Goal: Task Accomplishment & Management: Complete application form

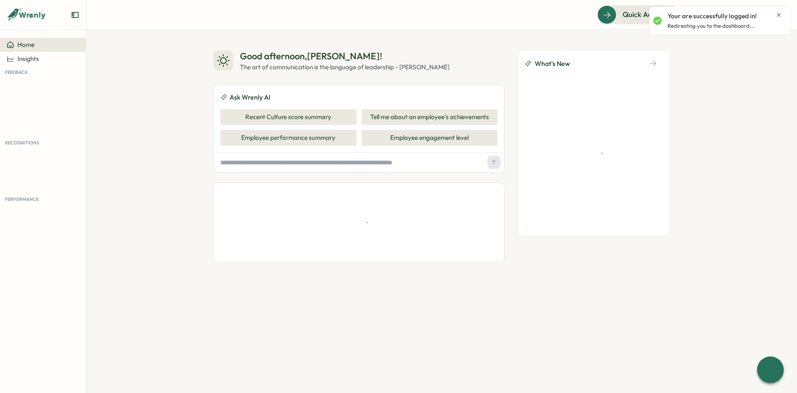
click at [779, 16] on icon "Close notification" at bounding box center [778, 15] width 7 height 7
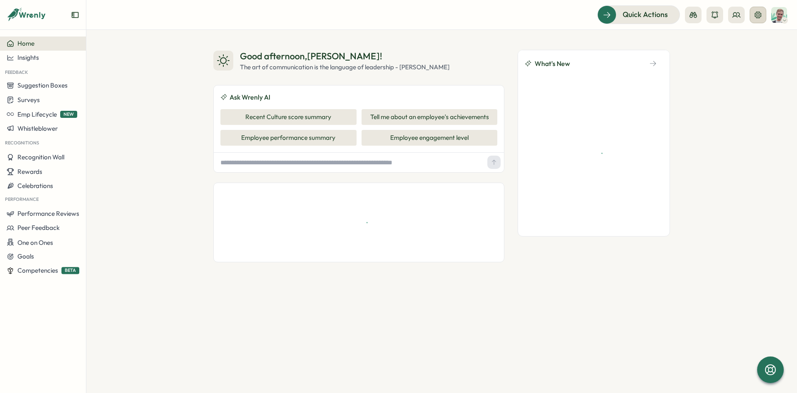
click at [753, 19] on button at bounding box center [758, 15] width 17 height 17
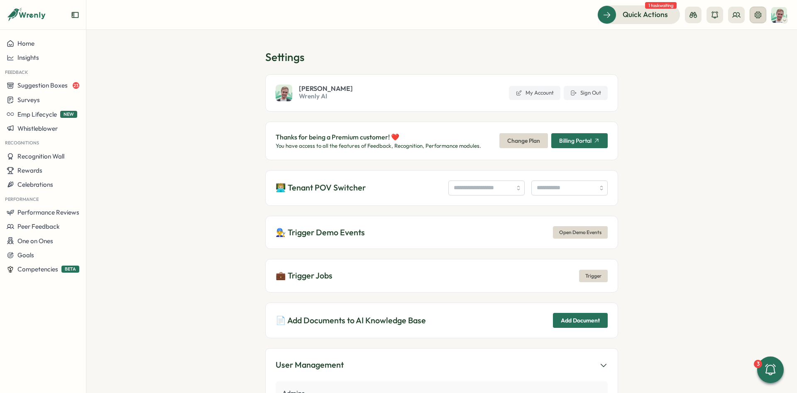
click at [754, 19] on button at bounding box center [758, 15] width 17 height 17
click at [463, 185] on input "search" at bounding box center [486, 188] width 76 height 15
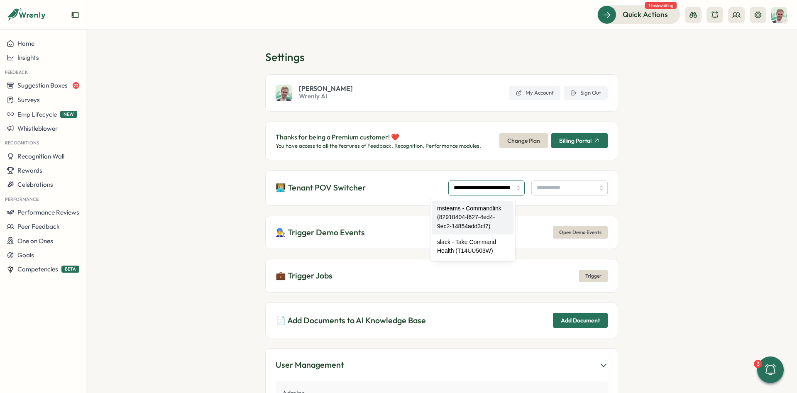
type input "**********"
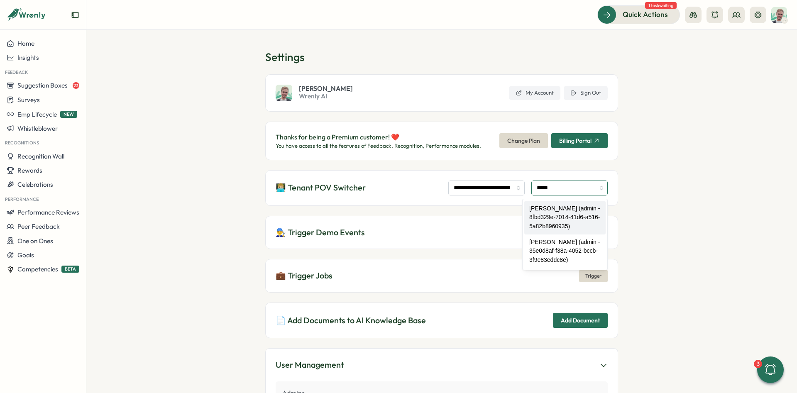
type input "**********"
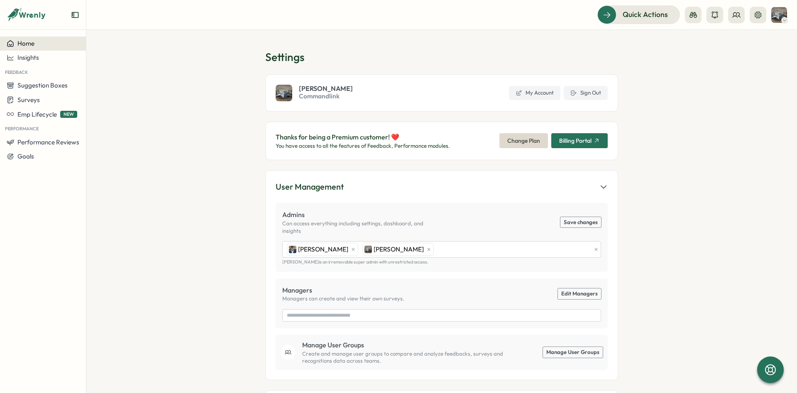
click at [30, 45] on span "Home" at bounding box center [25, 43] width 17 height 8
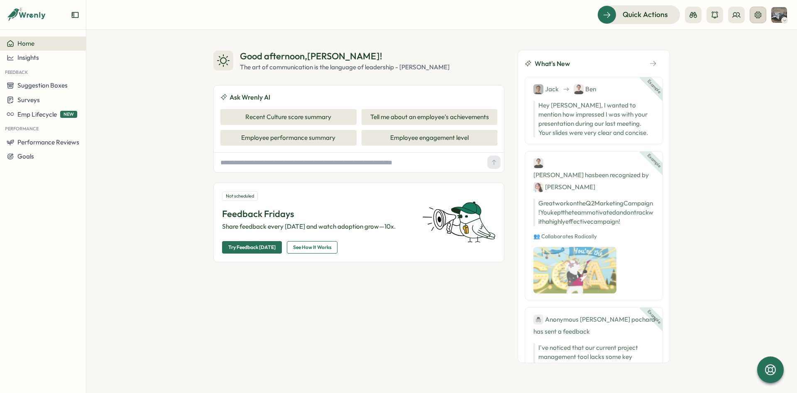
click at [763, 12] on button at bounding box center [758, 15] width 17 height 17
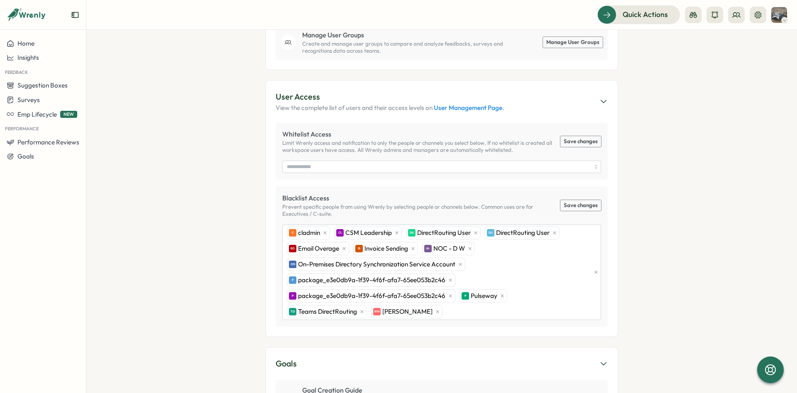
scroll to position [311, 0]
click at [44, 43] on div "Home" at bounding box center [43, 43] width 73 height 7
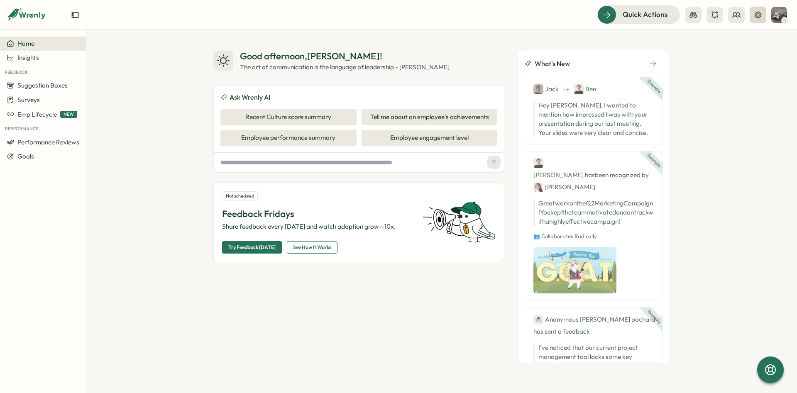
click at [762, 14] on icon at bounding box center [758, 15] width 8 height 8
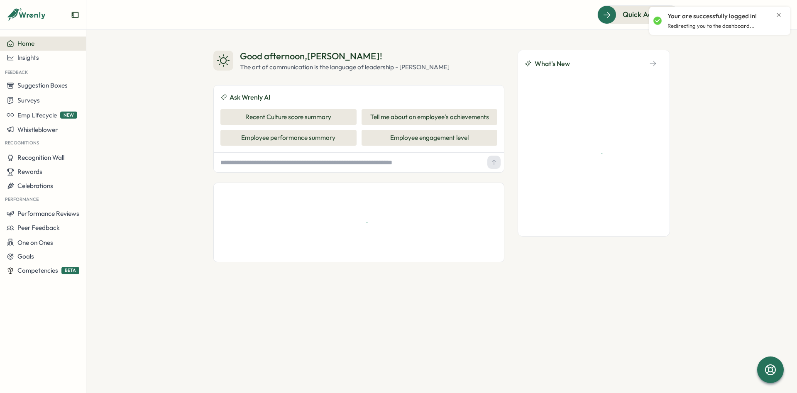
click at [776, 13] on icon "Close notification" at bounding box center [778, 15] width 7 height 7
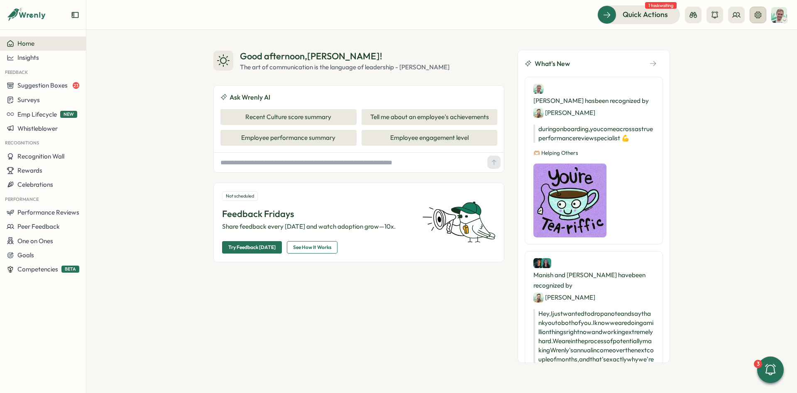
click at [756, 18] on icon at bounding box center [758, 14] width 7 height 7
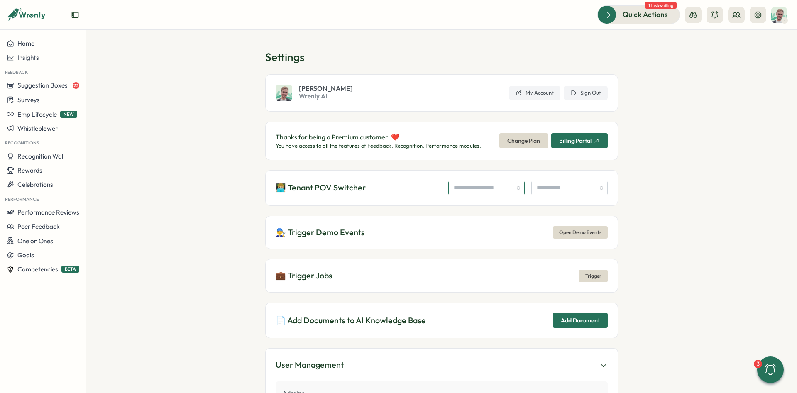
click at [487, 191] on input "search" at bounding box center [486, 188] width 76 height 15
type input "**********"
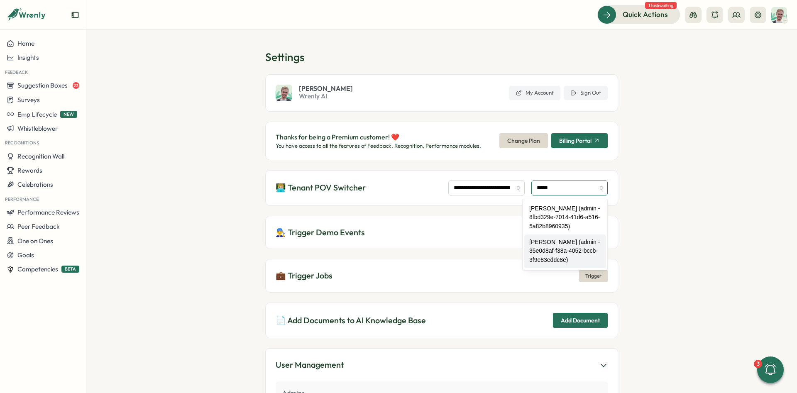
type input "**********"
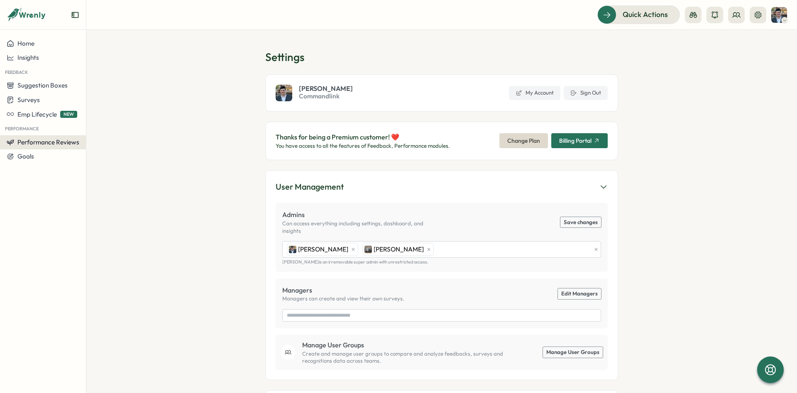
click at [56, 138] on button "Performance Reviews" at bounding box center [43, 142] width 86 height 14
click at [101, 129] on div "Reviews" at bounding box center [120, 126] width 64 height 9
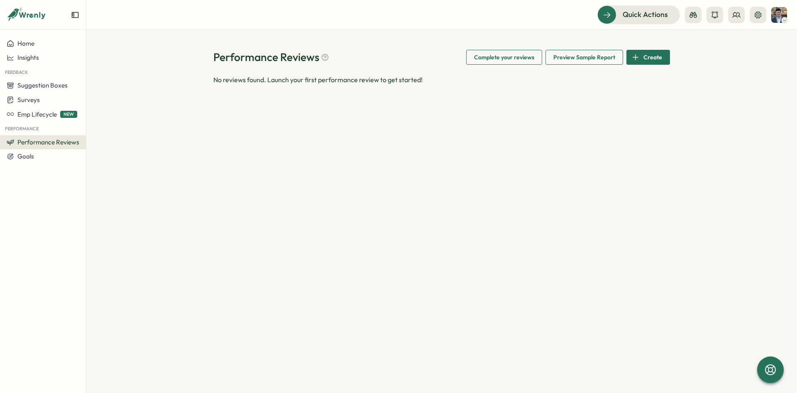
click at [639, 62] on div "Create" at bounding box center [647, 57] width 30 height 14
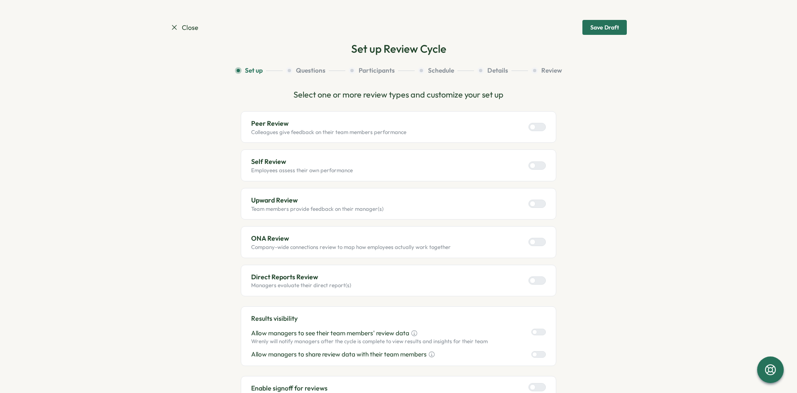
click at [540, 166] on div at bounding box center [541, 165] width 10 height 7
click at [529, 281] on label at bounding box center [536, 280] width 17 height 8
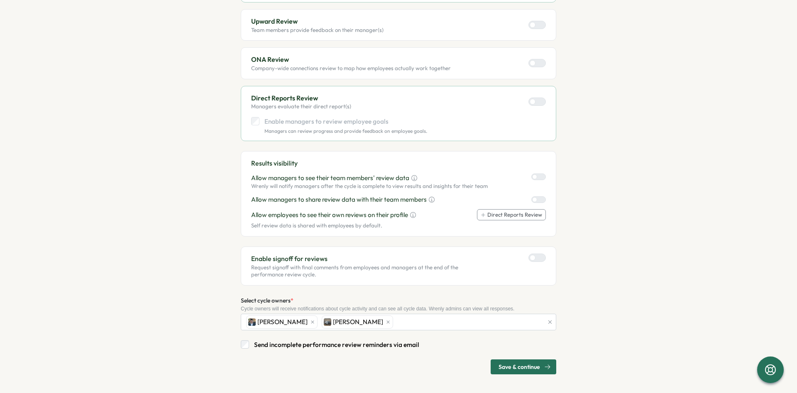
scroll to position [180, 0]
click at [535, 257] on div at bounding box center [533, 257] width 6 height 6
click at [519, 367] on span "Save & continue" at bounding box center [520, 366] width 42 height 14
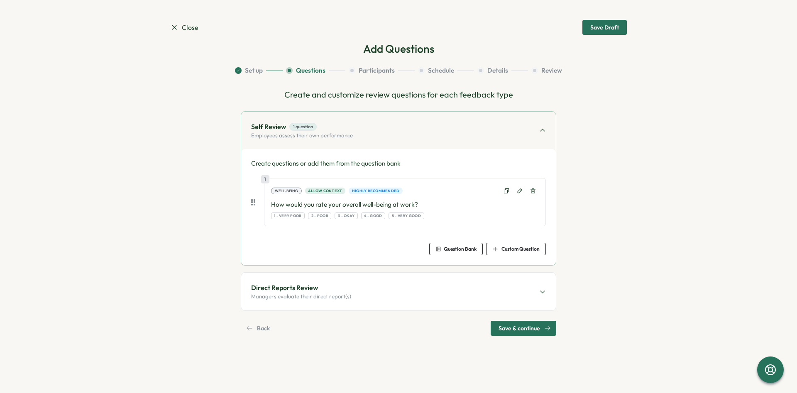
click at [484, 293] on div "Direct Reports Review Managers evaluate their direct report(s)" at bounding box center [398, 291] width 315 height 37
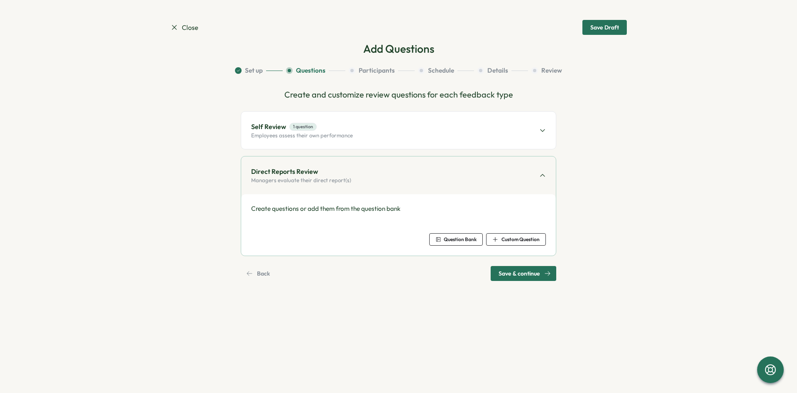
click at [438, 135] on div "Self Review 1 question Employees assess their own performance" at bounding box center [398, 130] width 315 height 37
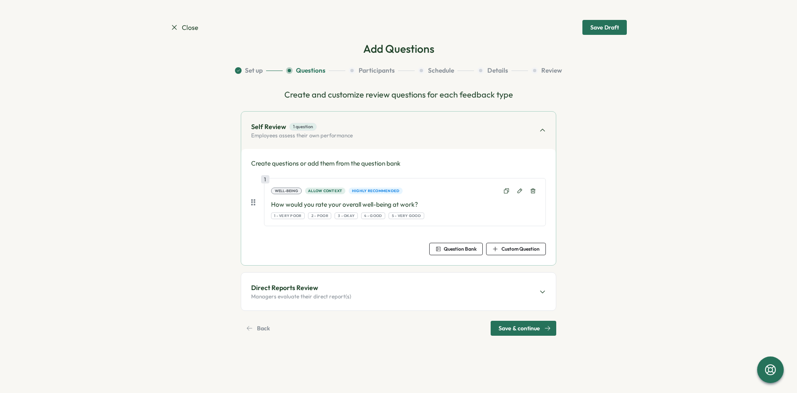
click at [463, 300] on div "Direct Reports Review Managers evaluate their direct report(s)" at bounding box center [398, 291] width 315 height 37
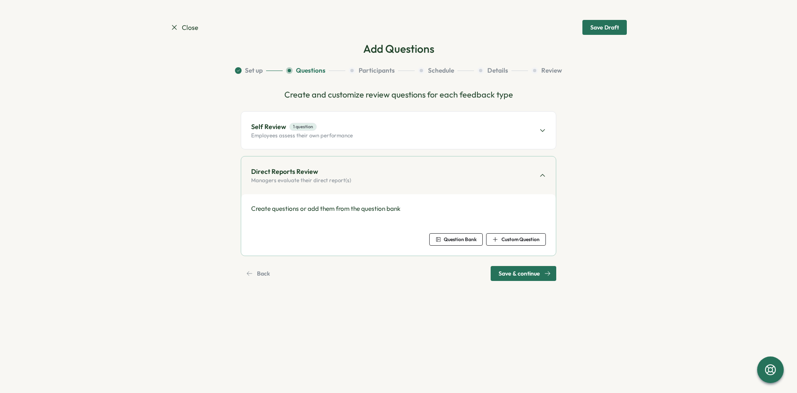
click at [472, 237] on span "Question Bank" at bounding box center [460, 239] width 33 height 5
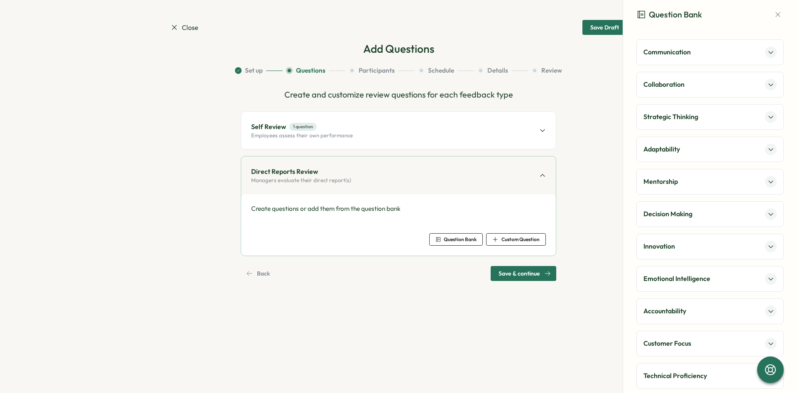
click at [490, 169] on div "Direct Reports Review Managers evaluate their direct report(s)" at bounding box center [398, 175] width 315 height 37
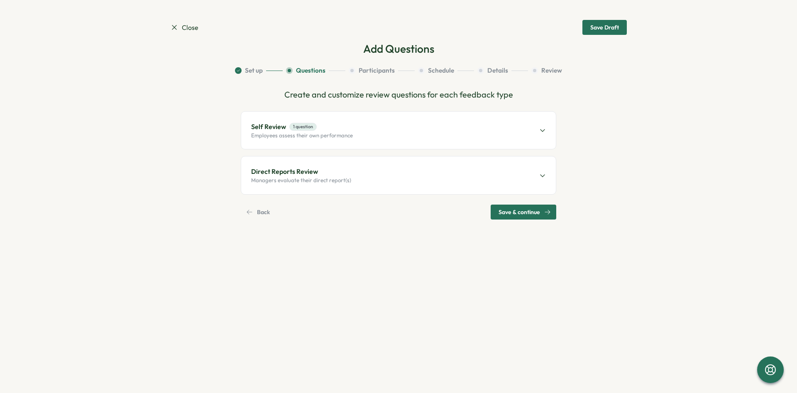
click at [613, 24] on span "Save Draft" at bounding box center [604, 27] width 29 height 14
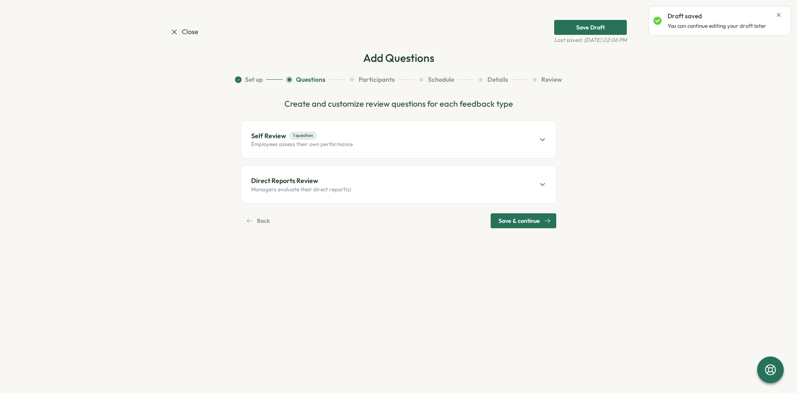
click at [186, 32] on span "Close" at bounding box center [184, 32] width 28 height 10
